Goal: Find specific page/section: Find specific page/section

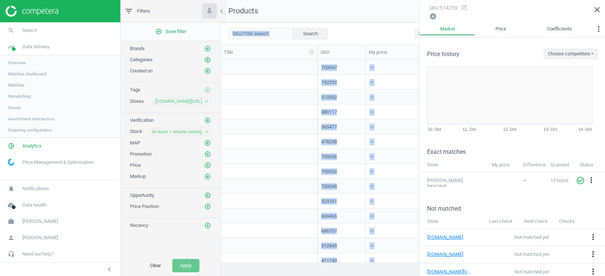
scroll to position [203, 383]
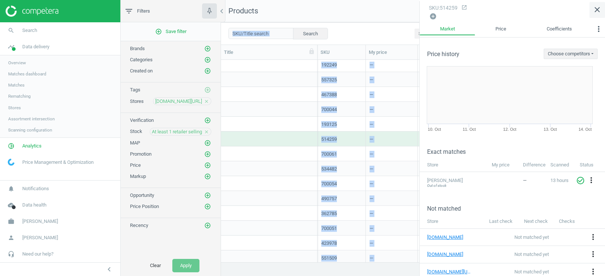
click at [597, 10] on icon "close" at bounding box center [596, 9] width 9 height 9
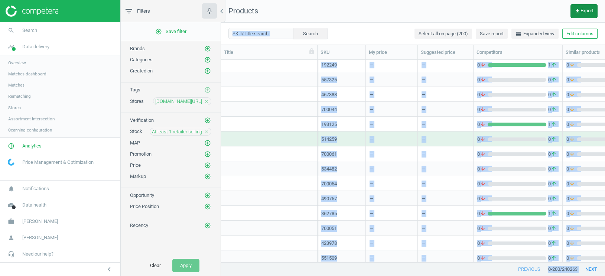
click at [583, 12] on span "get_app Export" at bounding box center [583, 11] width 19 height 6
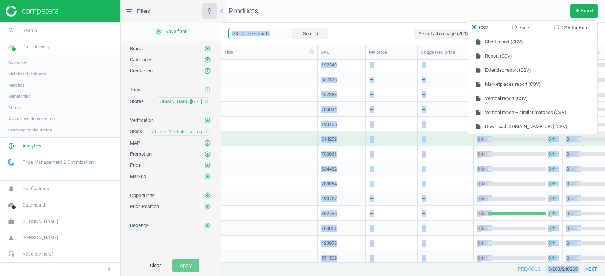
click at [248, 31] on input "text" at bounding box center [260, 33] width 65 height 11
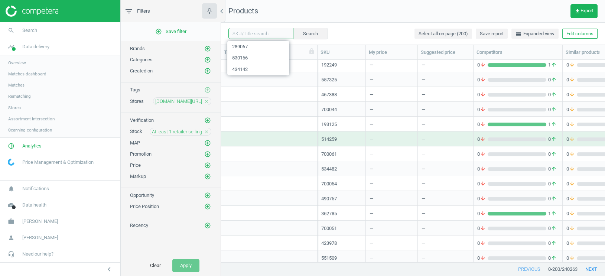
click at [248, 31] on input "text" at bounding box center [260, 33] width 65 height 11
paste input "534940"
type input "534940"
click at [304, 31] on button "Search" at bounding box center [309, 33] width 35 height 11
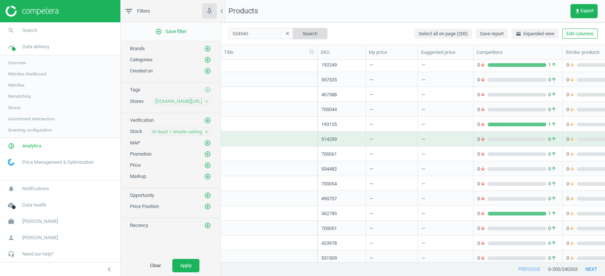
click at [299, 34] on button "Search" at bounding box center [309, 33] width 35 height 11
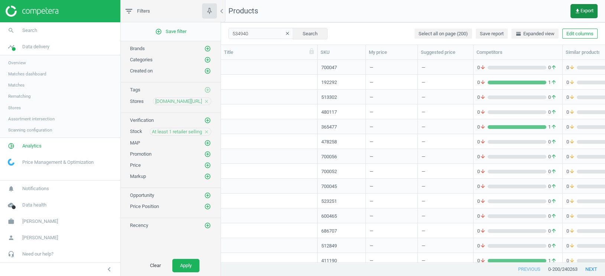
click at [580, 11] on span "get_app Export" at bounding box center [583, 11] width 19 height 6
